Goal: Subscribe to service/newsletter

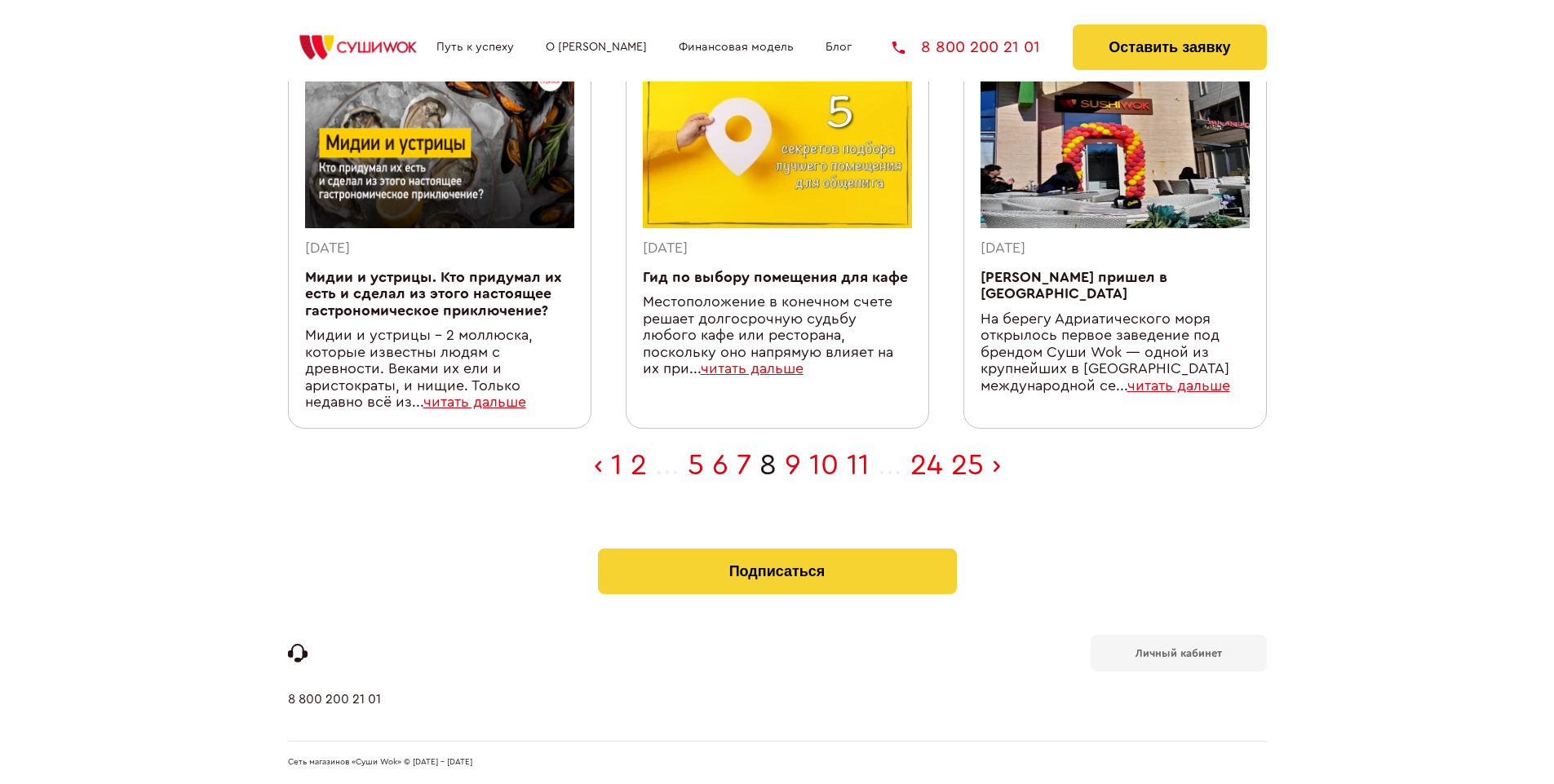
scroll to position [535, 0]
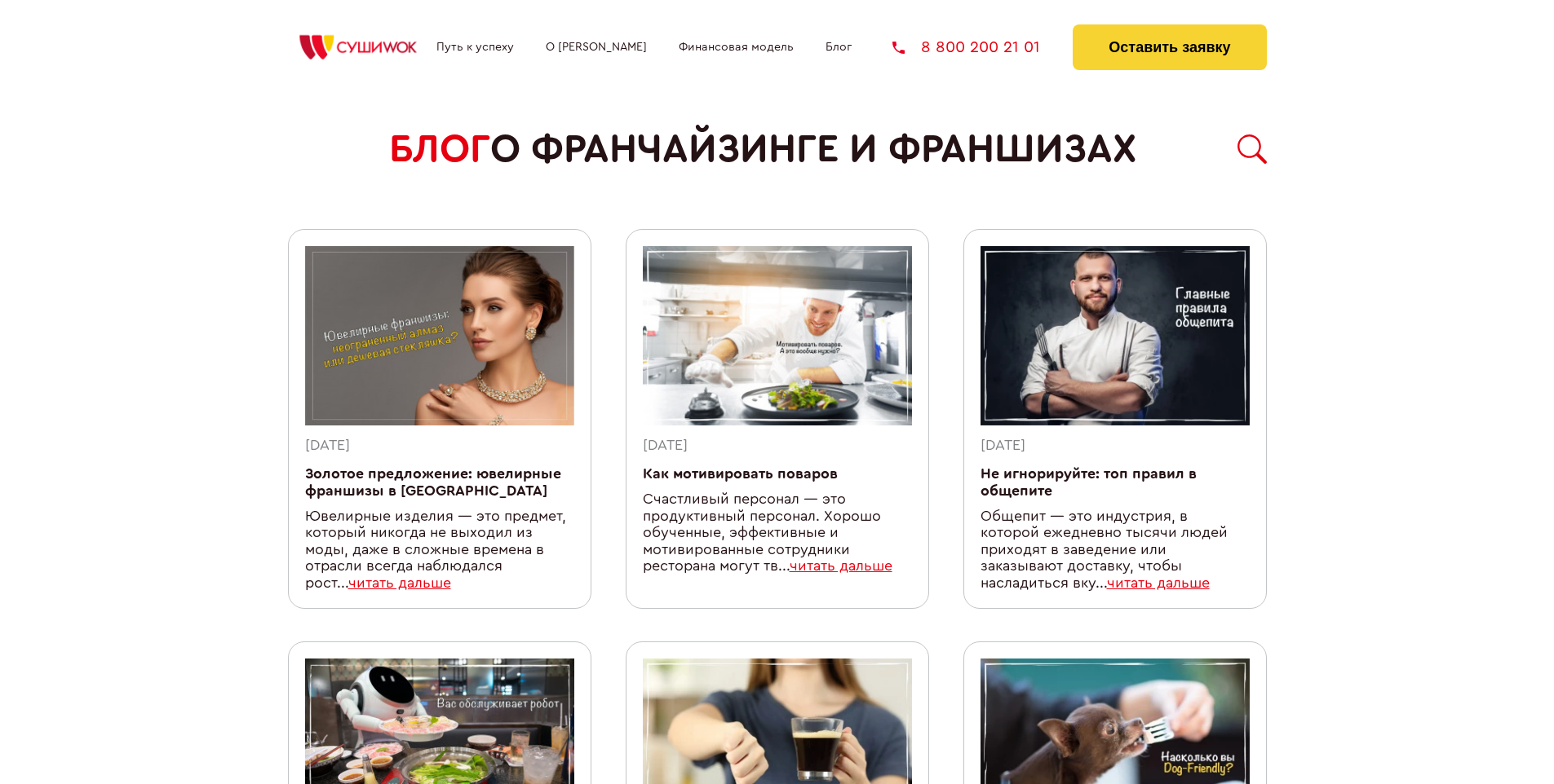
scroll to position [1468, 0]
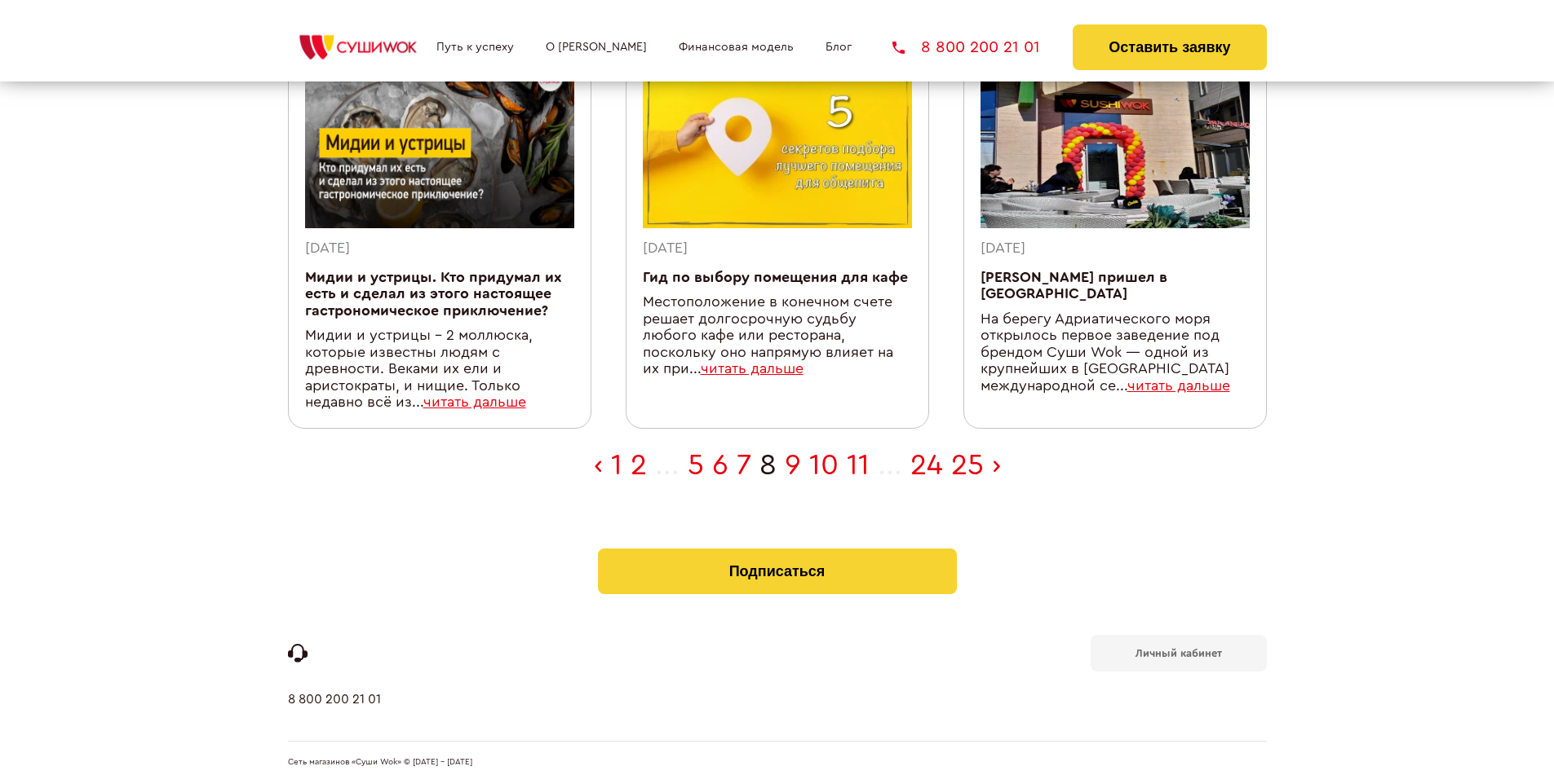
click at [1178, 653] on b "Личный кабинет" at bounding box center [1179, 653] width 86 height 11
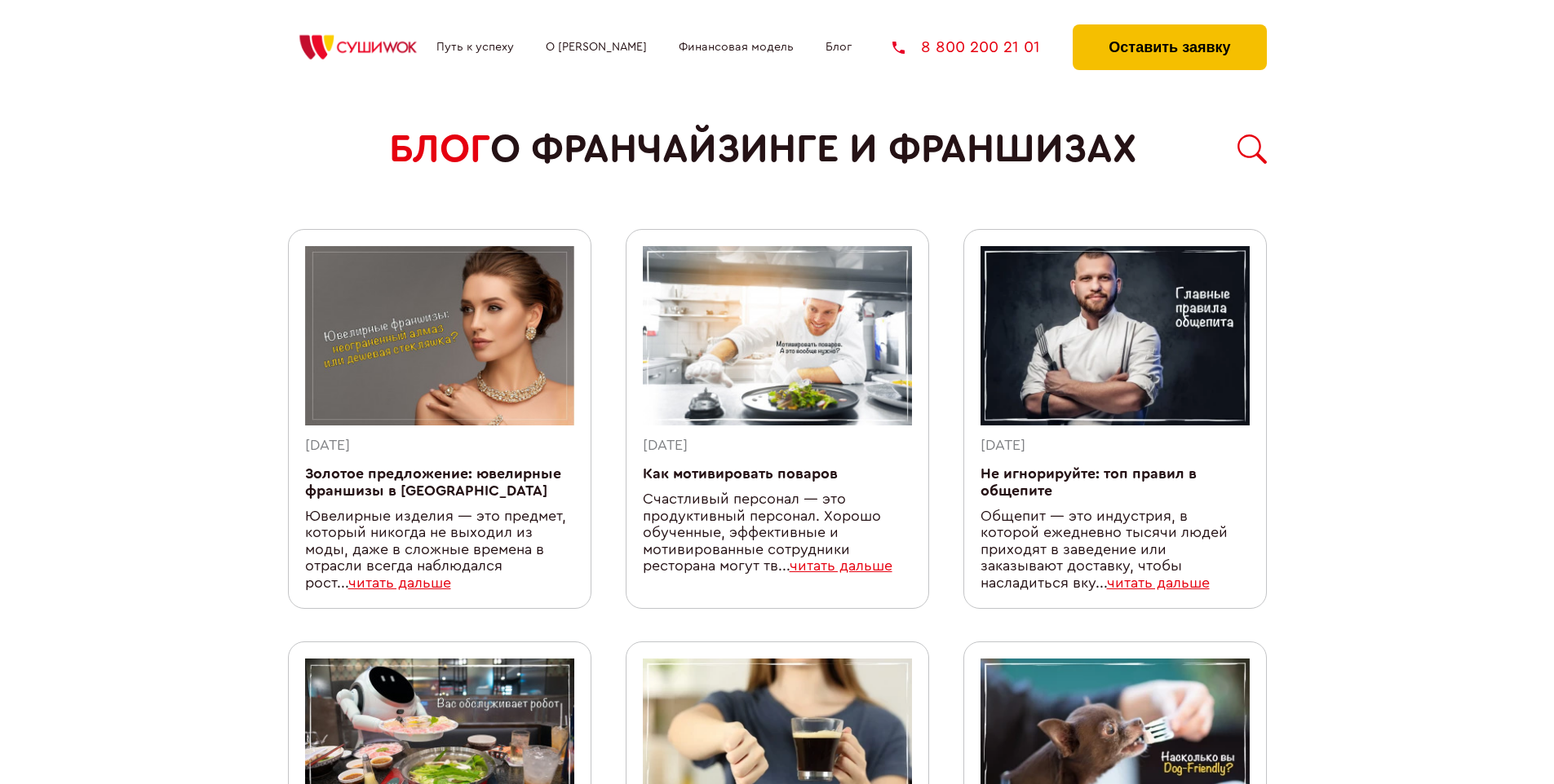
click at [1169, 29] on button "Оставить заявку" at bounding box center [1168, 47] width 193 height 46
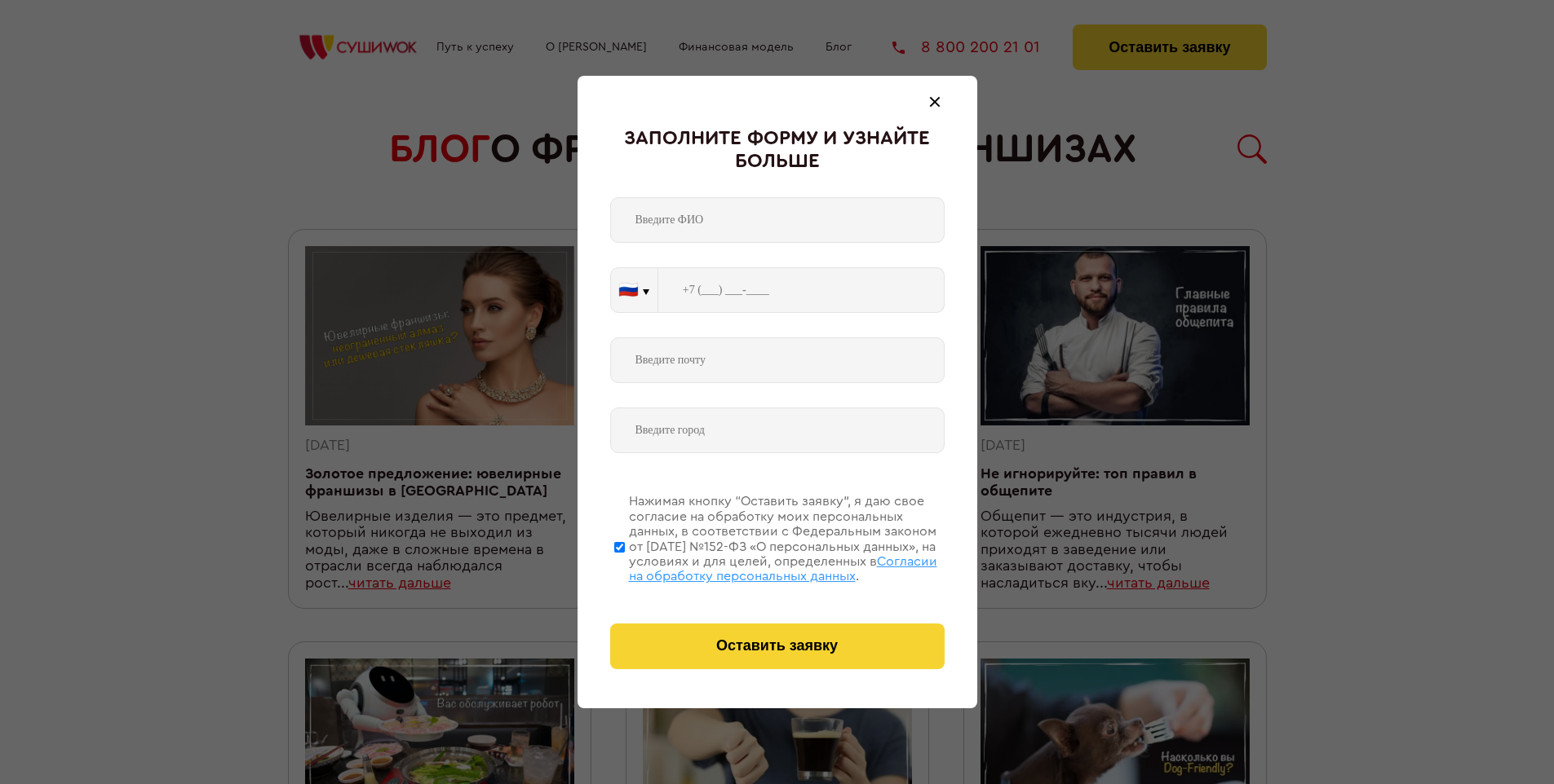
click at [756, 567] on span "Согласии на обработку персональных данных" at bounding box center [782, 569] width 308 height 28
click at [625, 567] on input "Нажимая кнопку “Оставить заявку”, я даю свое согласие на обработку моих персона…" at bounding box center [619, 547] width 11 height 131
checkbox input "false"
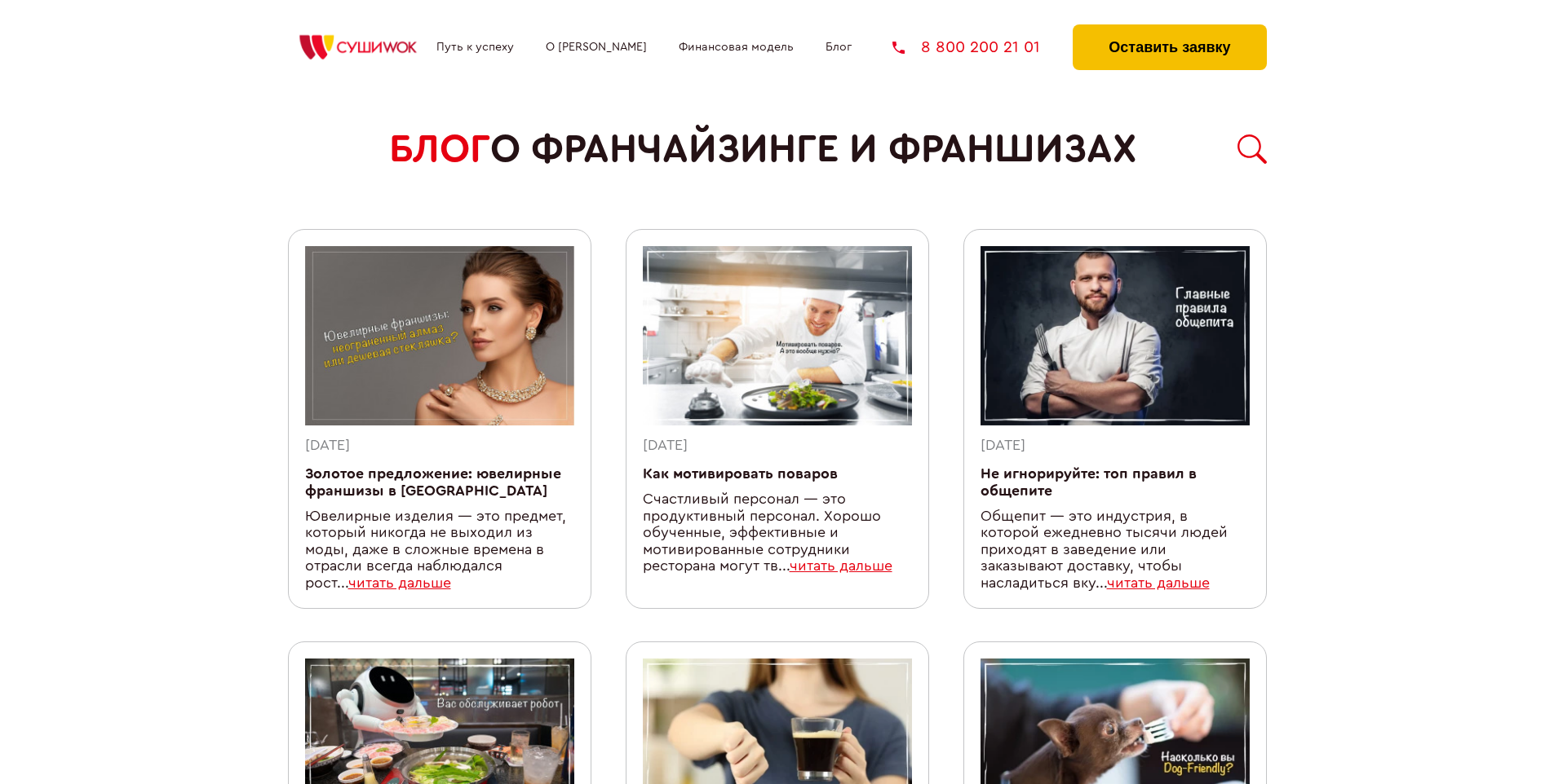
click at [1169, 29] on button "Оставить заявку" at bounding box center [1168, 47] width 193 height 46
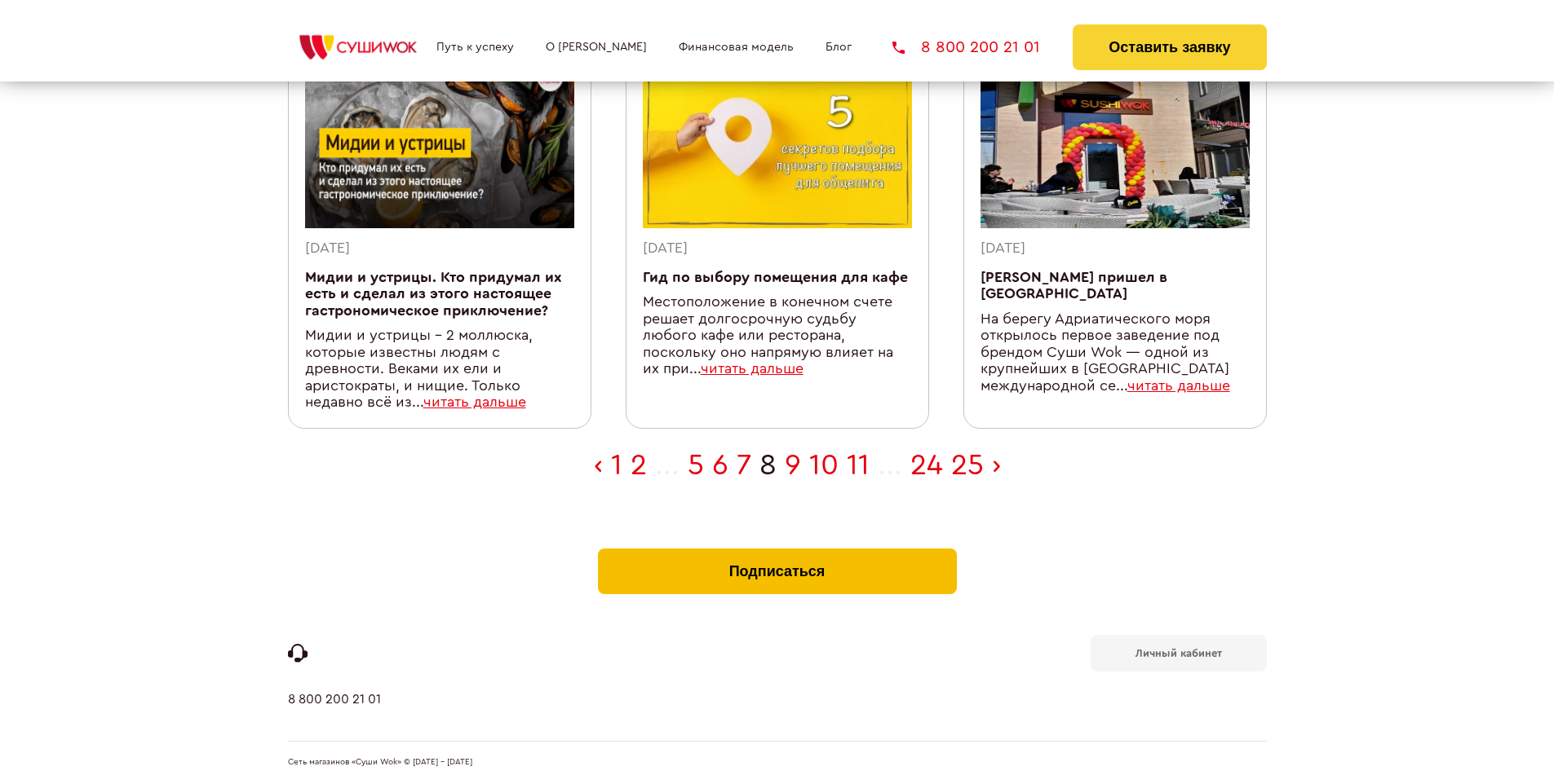
click at [777, 553] on button "Подписаться" at bounding box center [777, 572] width 359 height 46
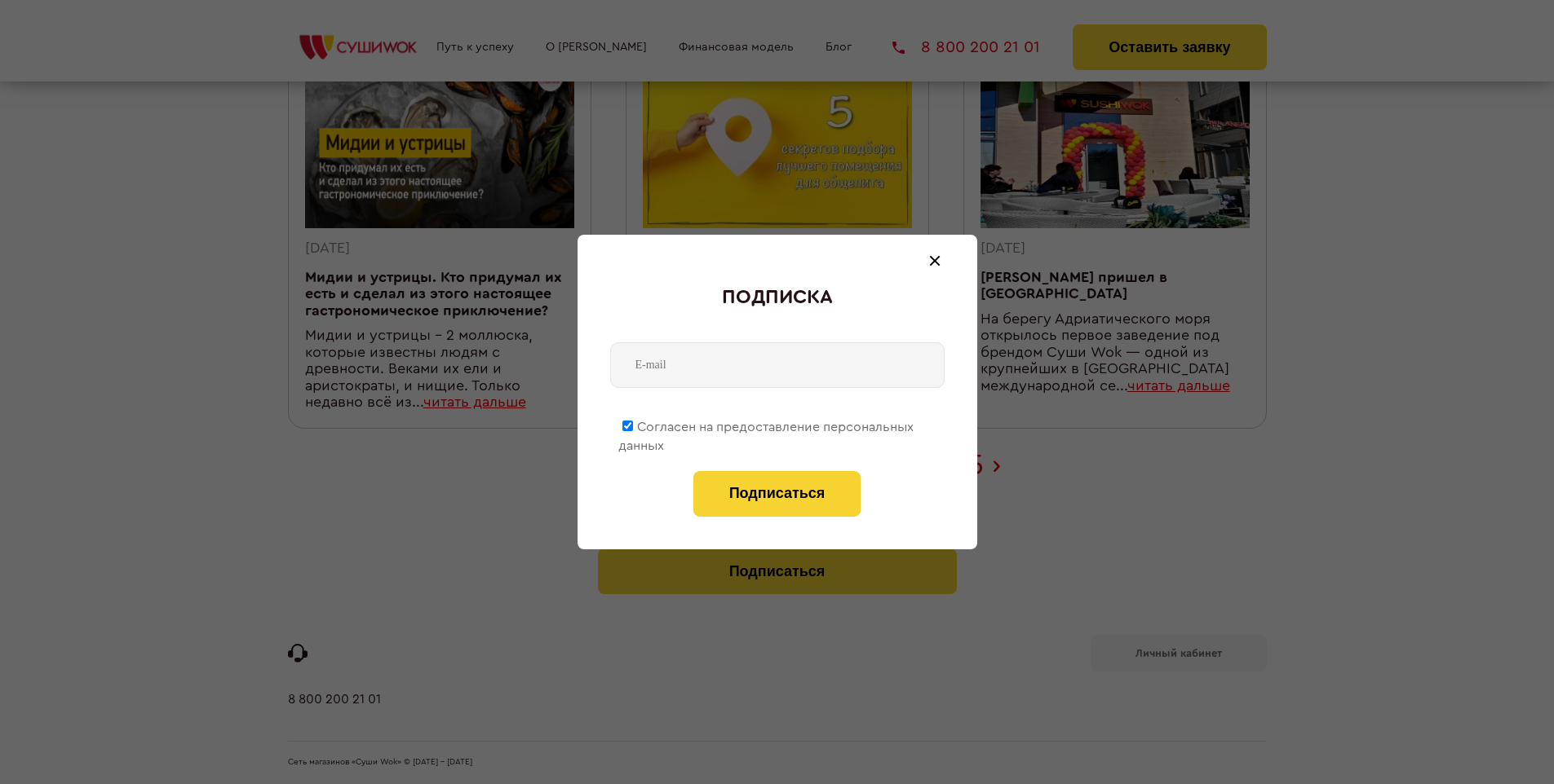
click at [767, 424] on span "Согласен на предоставление персональных данных" at bounding box center [766, 436] width 296 height 32
click at [633, 424] on input "Согласен на предоставление персональных данных" at bounding box center [627, 425] width 11 height 11
checkbox input "false"
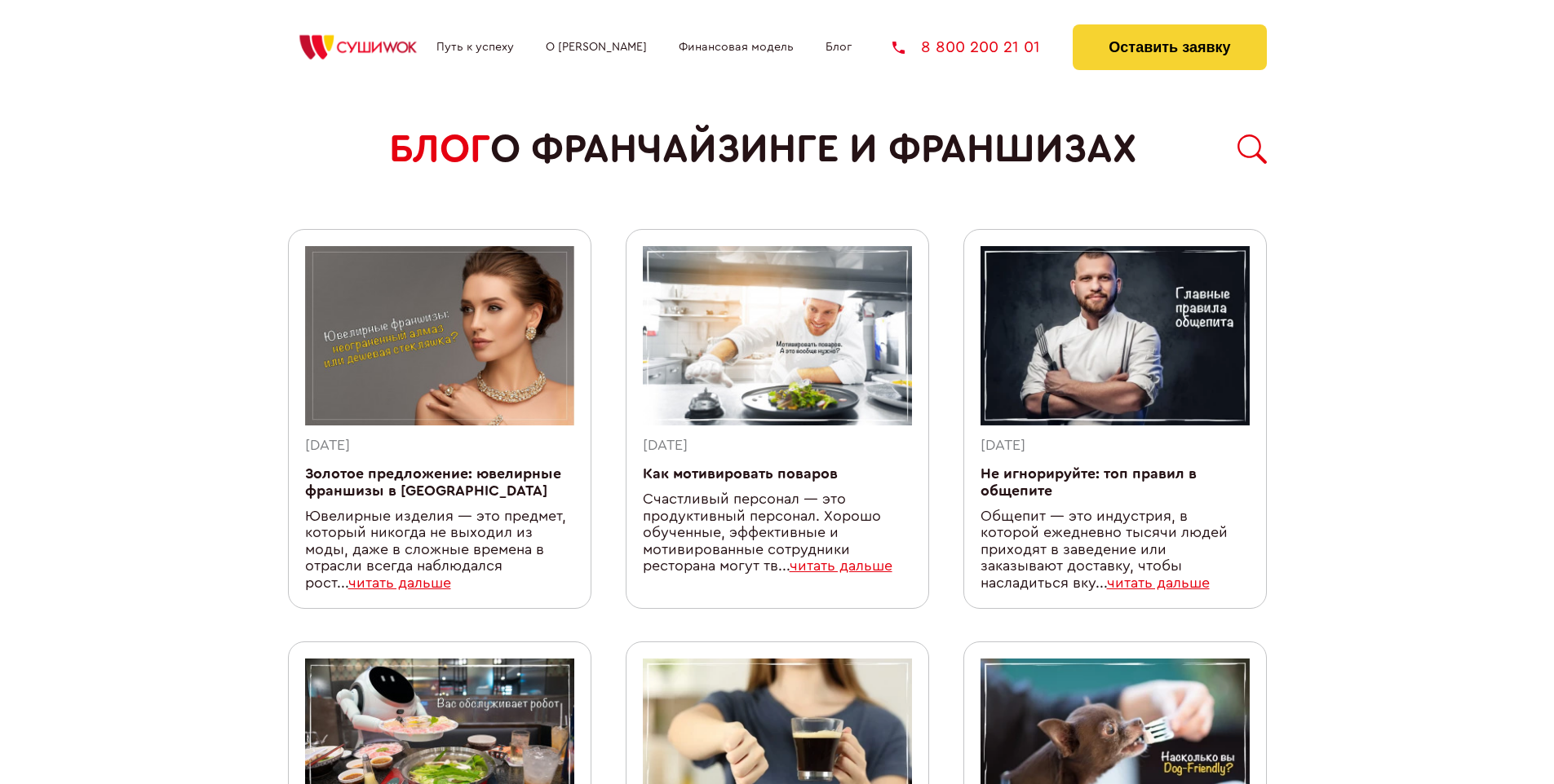
scroll to position [1468, 0]
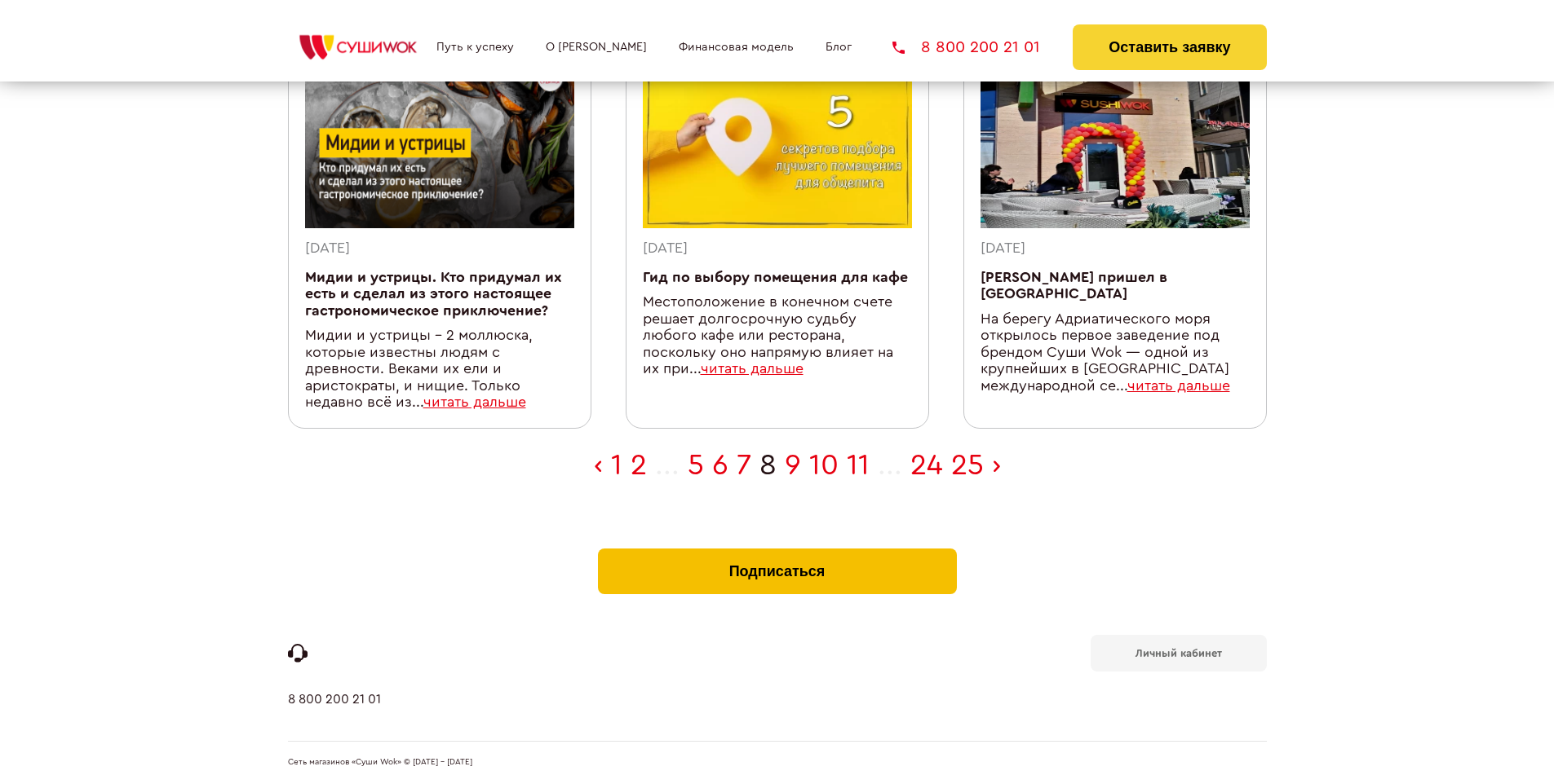
click at [777, 553] on button "Подписаться" at bounding box center [777, 572] width 359 height 46
